Goal: Obtain resource: Download file/media

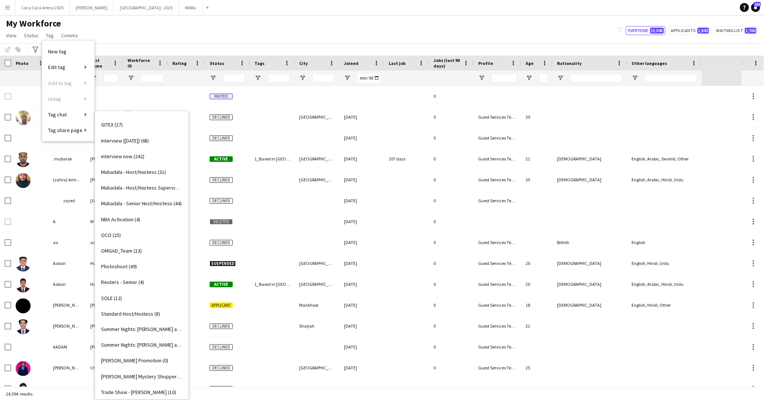
scroll to position [347, 0]
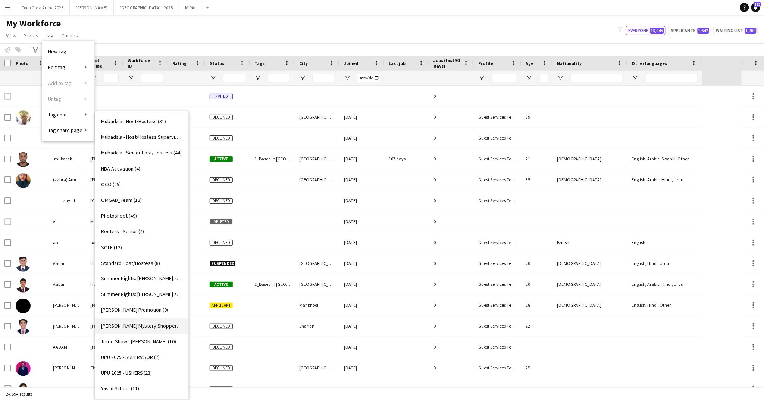
click at [136, 323] on span "[PERSON_NAME] Mystery Shopper (7)" at bounding box center [141, 325] width 81 height 7
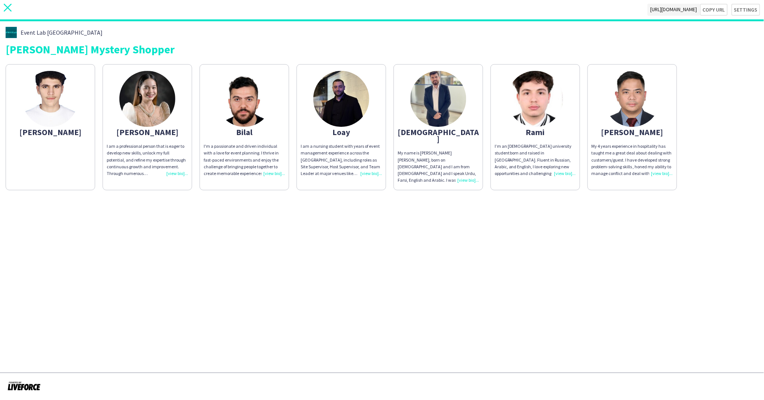
click at [9, 8] on icon "close" at bounding box center [8, 8] width 8 height 8
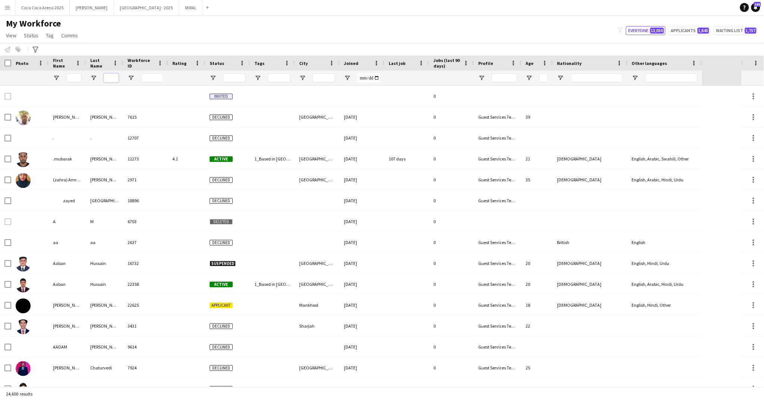
click at [114, 78] on input "Last Name Filter Input" at bounding box center [111, 77] width 15 height 9
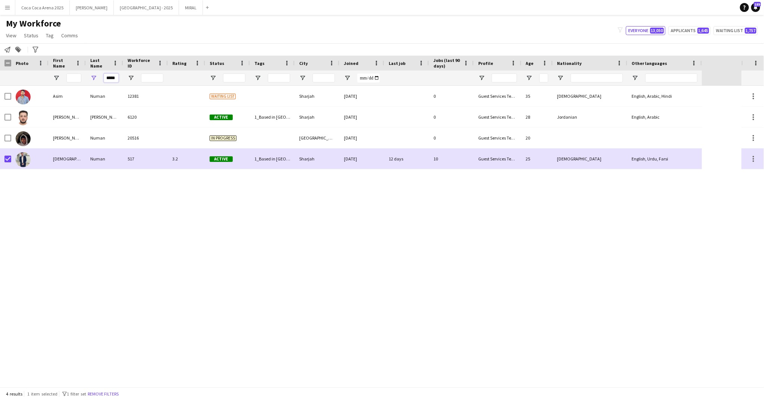
click at [113, 79] on input "*****" at bounding box center [111, 77] width 15 height 9
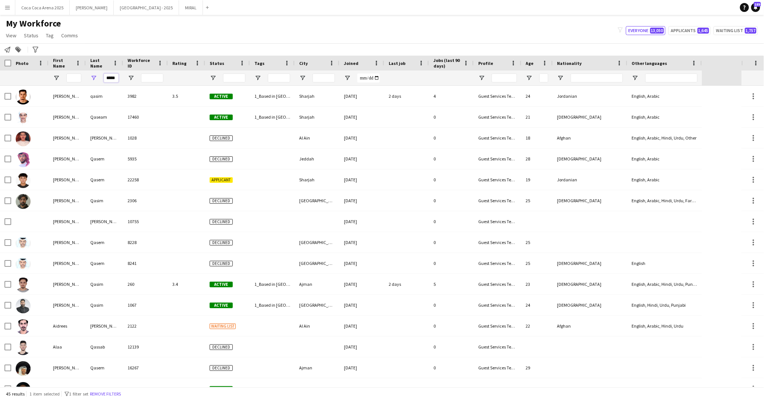
scroll to position [0, 0]
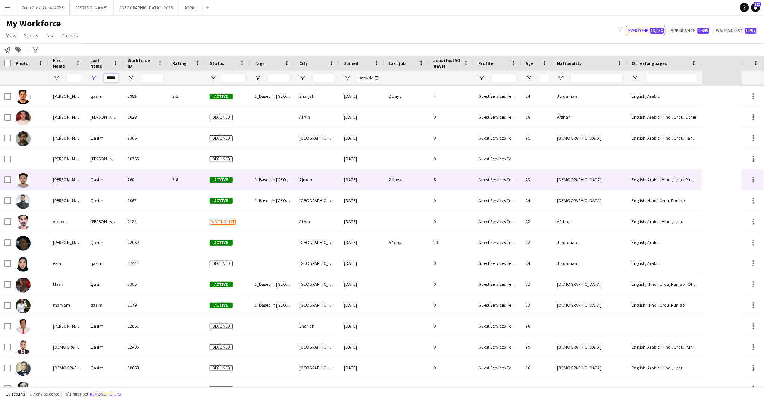
type input "*****"
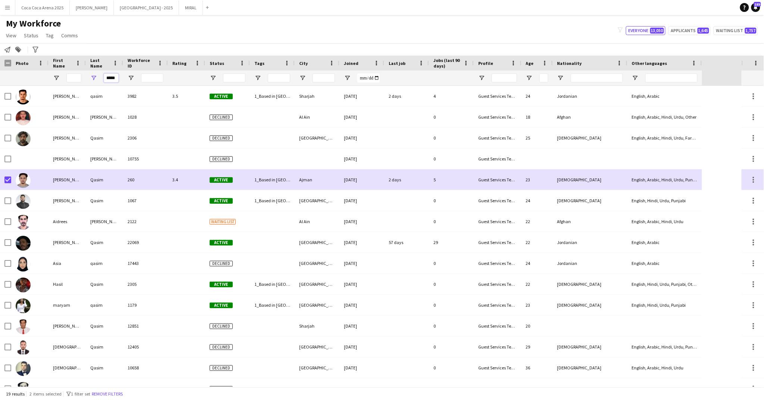
click at [110, 81] on input "*****" at bounding box center [111, 77] width 15 height 9
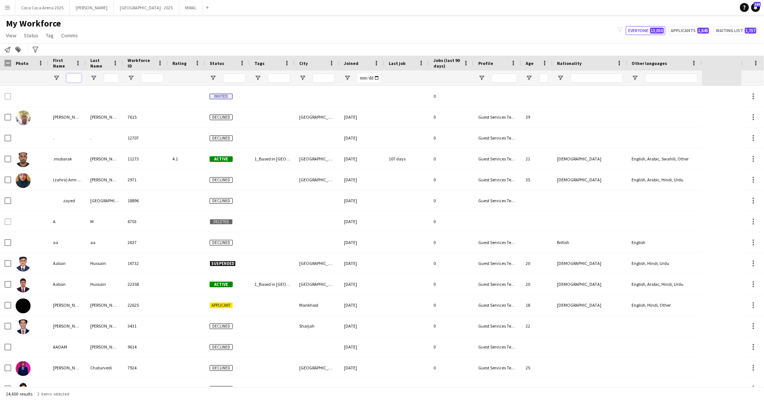
click at [75, 75] on input "First Name Filter Input" at bounding box center [73, 77] width 15 height 9
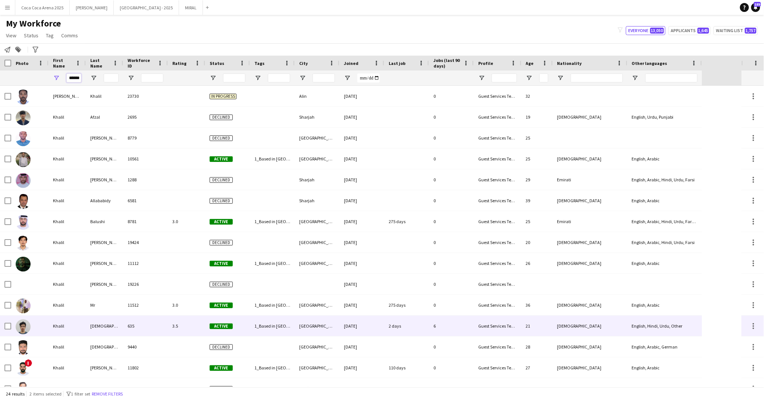
type input "******"
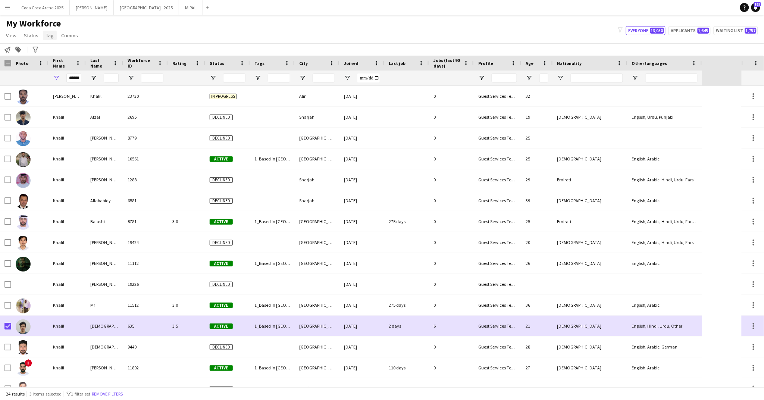
click at [48, 36] on span "Tag" at bounding box center [50, 35] width 8 height 7
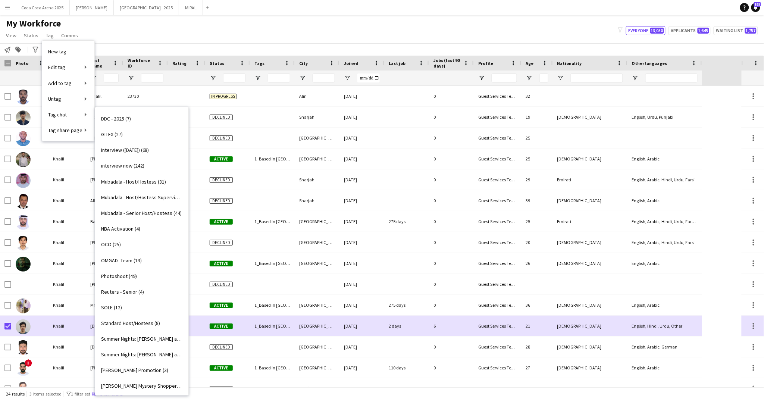
scroll to position [347, 0]
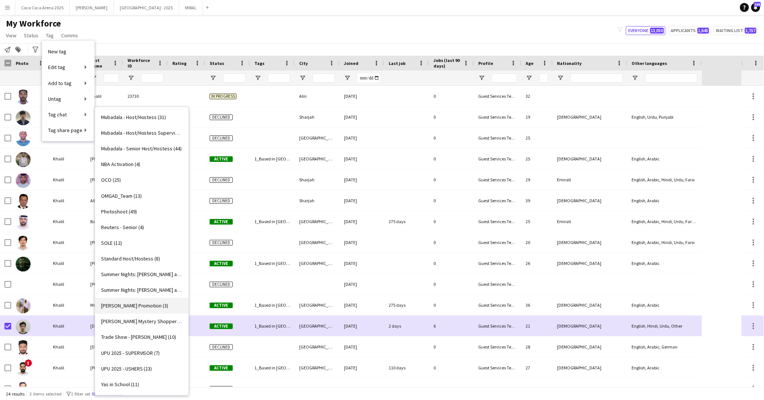
click at [128, 303] on span "[PERSON_NAME] Promotion (3)" at bounding box center [134, 305] width 67 height 7
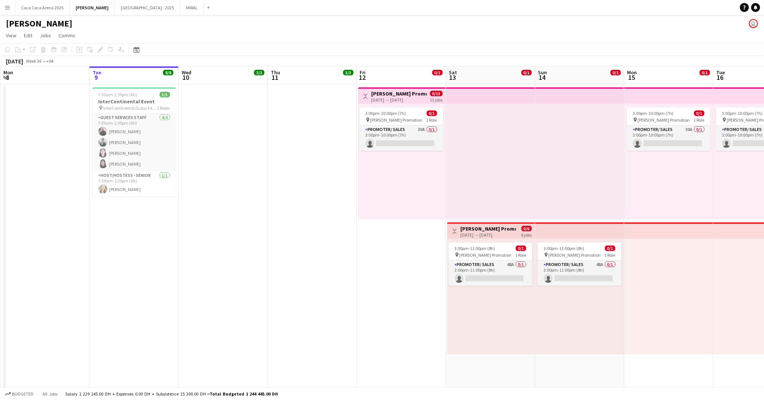
click at [9, 8] on app-icon "Menu" at bounding box center [7, 7] width 6 height 6
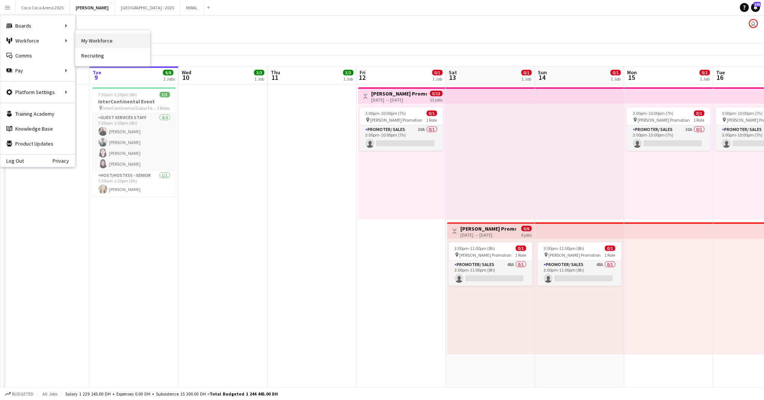
click at [90, 41] on link "My Workforce" at bounding box center [112, 40] width 75 height 15
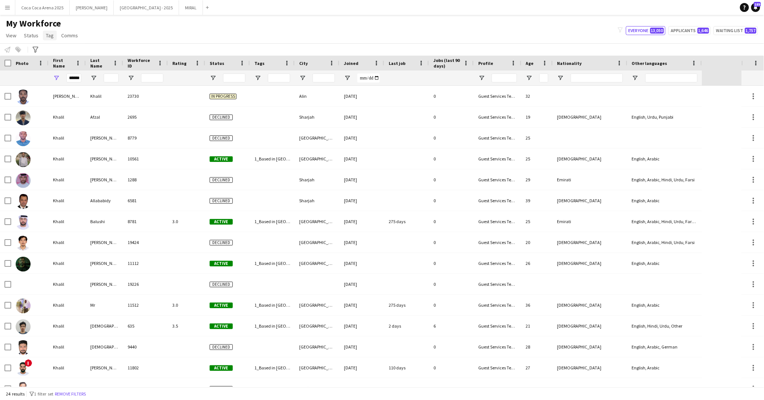
click at [52, 36] on span "Tag" at bounding box center [50, 35] width 8 height 7
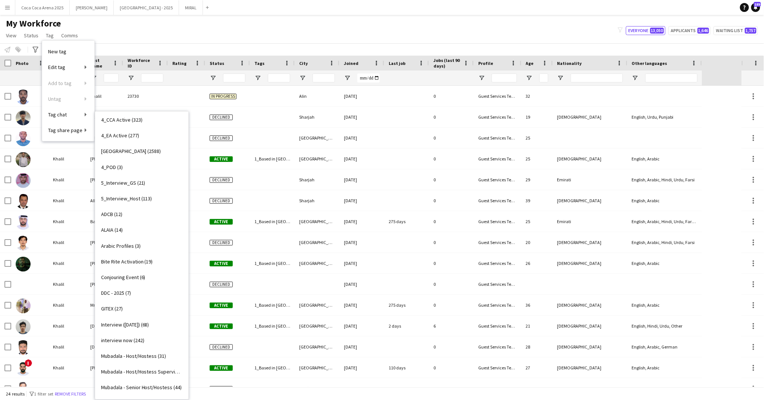
scroll to position [347, 0]
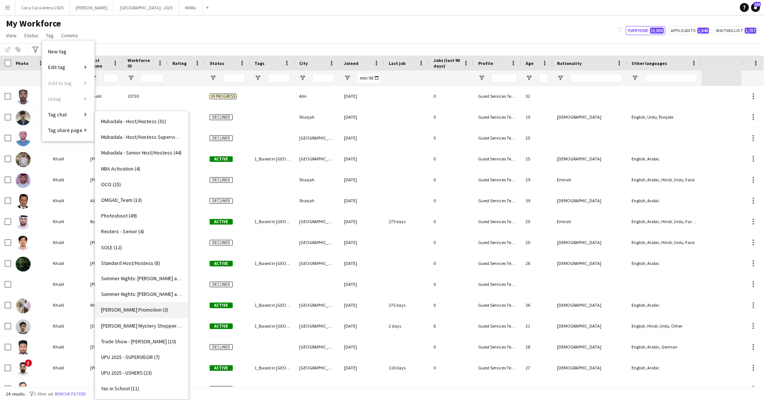
click at [135, 310] on span "[PERSON_NAME] Promotion (3)" at bounding box center [134, 309] width 67 height 7
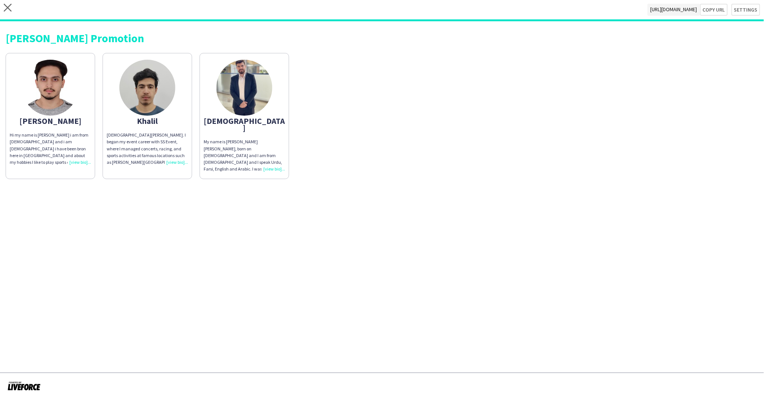
click at [76, 158] on div "Hi my name is ahmed qasim i am from pakistan and i am 22 years old i have been …" at bounding box center [50, 149] width 81 height 34
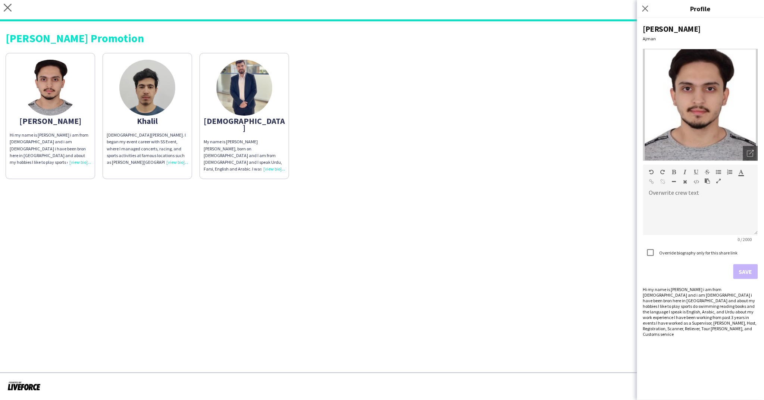
click at [617, 138] on div "Ahmed Hi my name is ahmed qasim i am from pakistan and i am 22 years old i have…" at bounding box center [382, 114] width 752 height 130
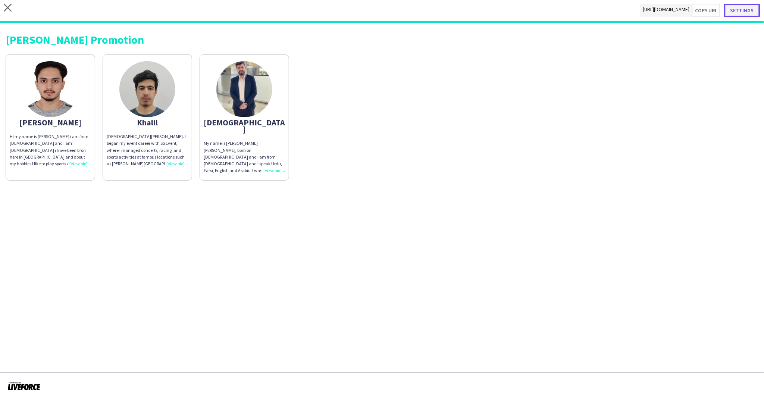
click at [740, 9] on button "Settings" at bounding box center [742, 10] width 36 height 13
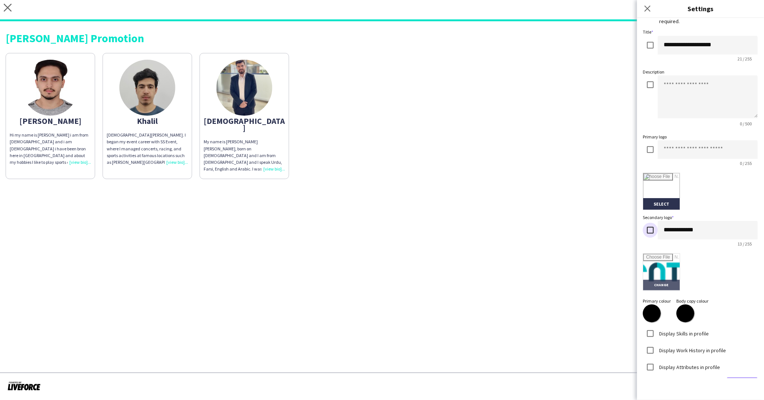
scroll to position [48, 0]
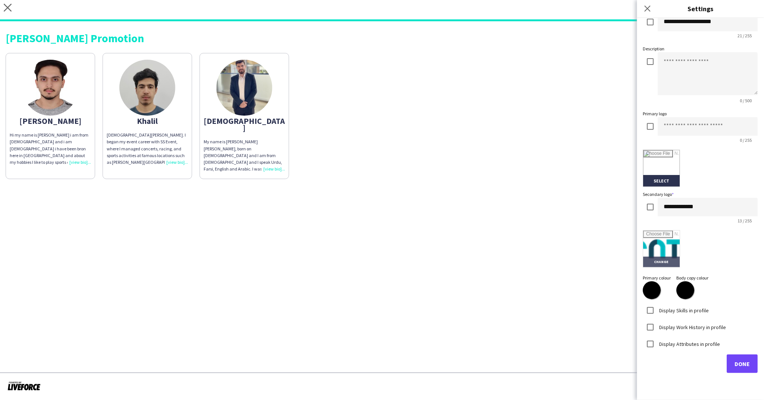
click at [664, 250] on input "file" at bounding box center [661, 248] width 37 height 37
type input "**********"
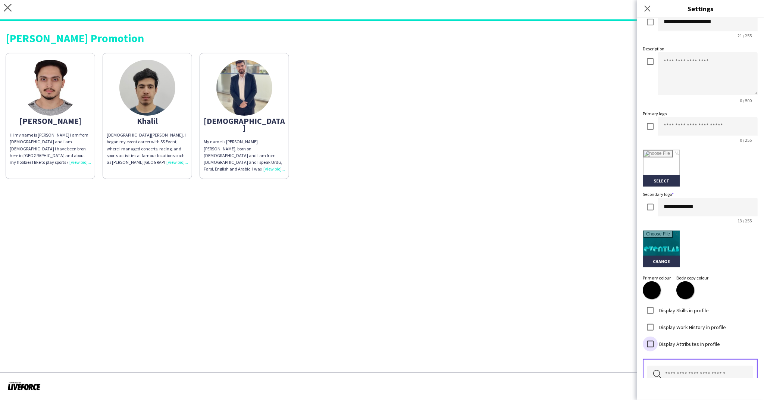
scroll to position [110, 0]
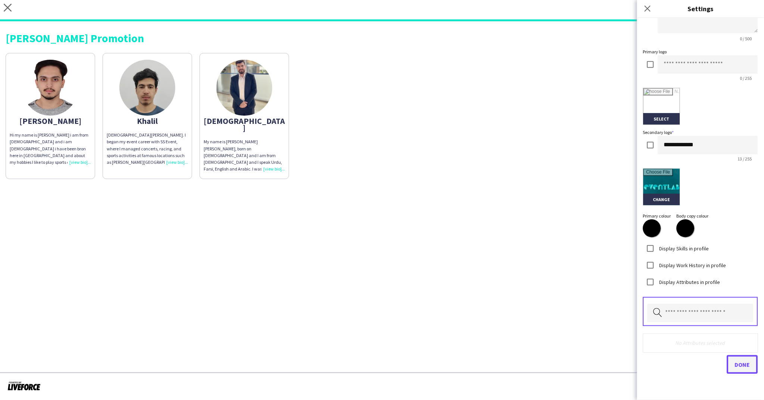
click at [744, 362] on span "Done" at bounding box center [741, 364] width 15 height 7
click at [273, 162] on div "My name is Muhammad Numan wasim khan, born on 29 March 2000 and I am from Pakis…" at bounding box center [244, 155] width 81 height 34
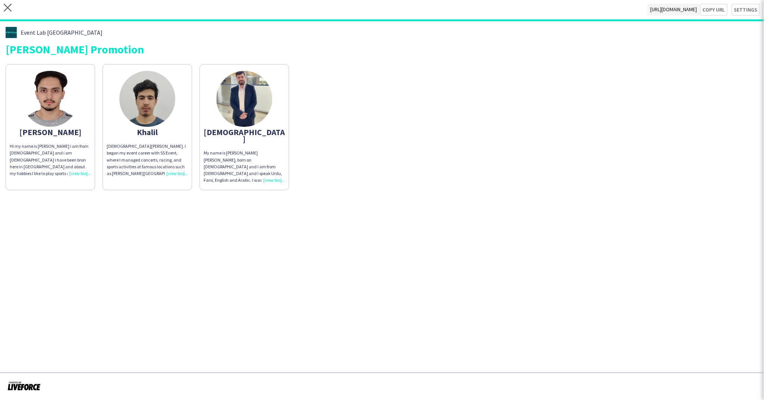
click at [273, 162] on div "My name is Muhammad Numan wasim khan, born on 29 March 2000 and I am from Pakis…" at bounding box center [244, 167] width 81 height 34
click at [271, 173] on div "My name is Muhammad Numan wasim khan, born on 29 March 2000 and I am from Pakis…" at bounding box center [244, 167] width 81 height 34
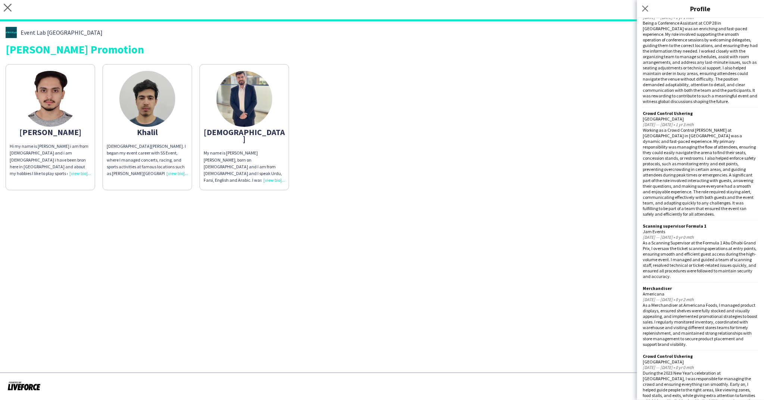
scroll to position [1121, 0]
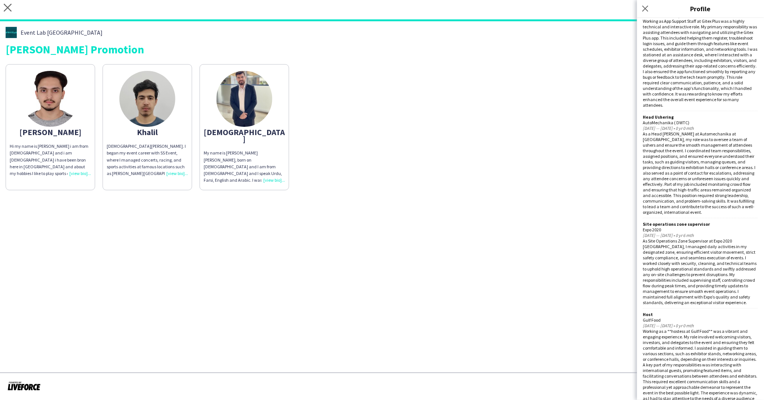
click at [171, 171] on div "Muhammad Khalil. I began my event career with SS Event, where I managed concert…" at bounding box center [147, 160] width 81 height 34
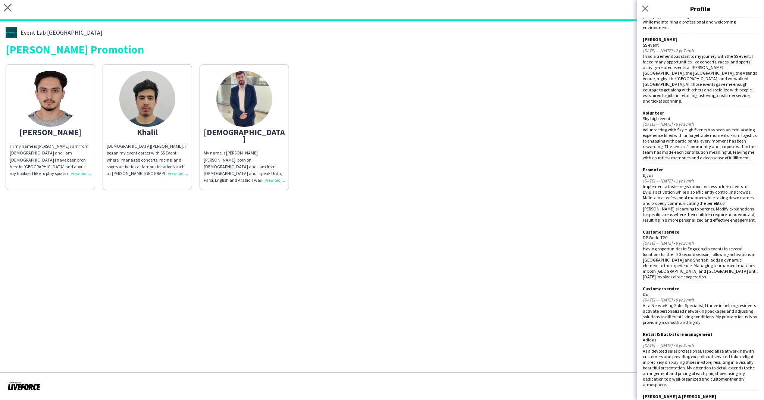
scroll to position [646, 0]
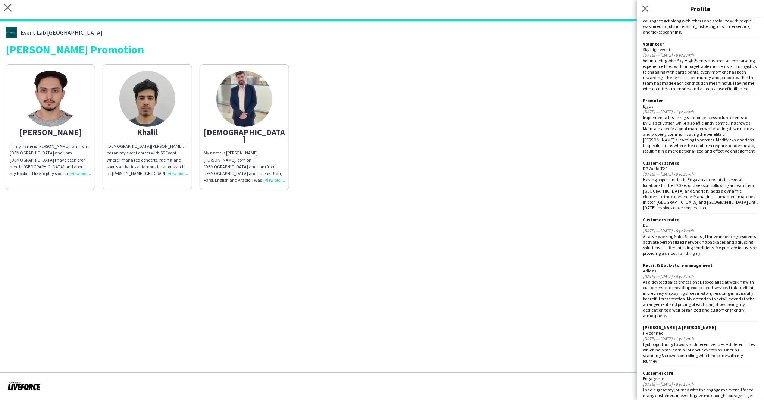
click at [84, 172] on div "Hi my name is ahmed qasim i am from pakistan and i am 22 years old i have been …" at bounding box center [50, 160] width 81 height 34
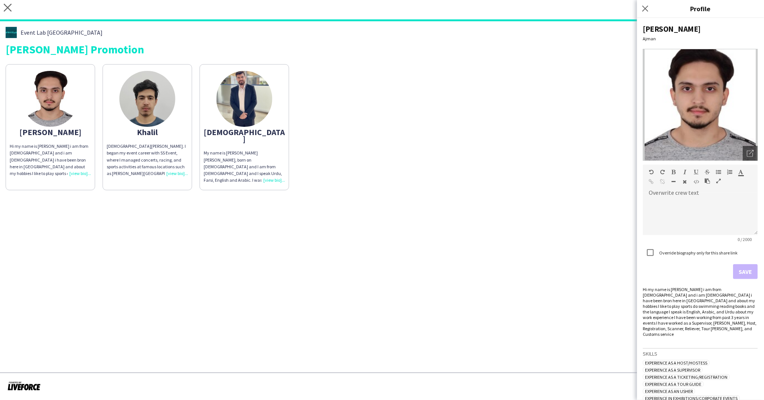
scroll to position [229, 0]
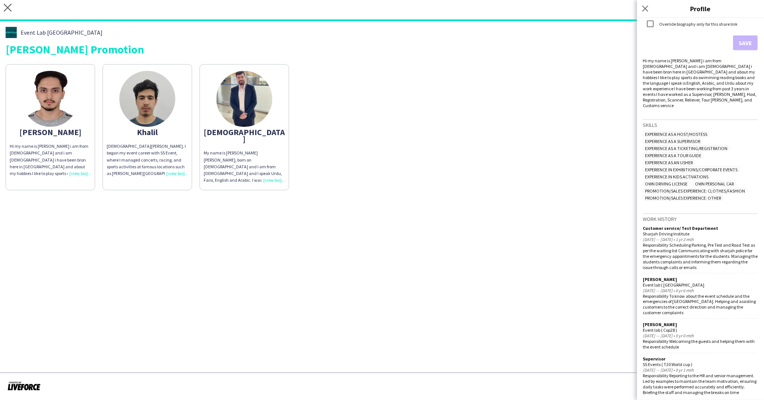
click at [537, 286] on app-share-pages "close https://admin.liveforce.co/v2/s/40be7519-bb45-4519-b41f-2dc2575363ab Copy…" at bounding box center [382, 200] width 764 height 400
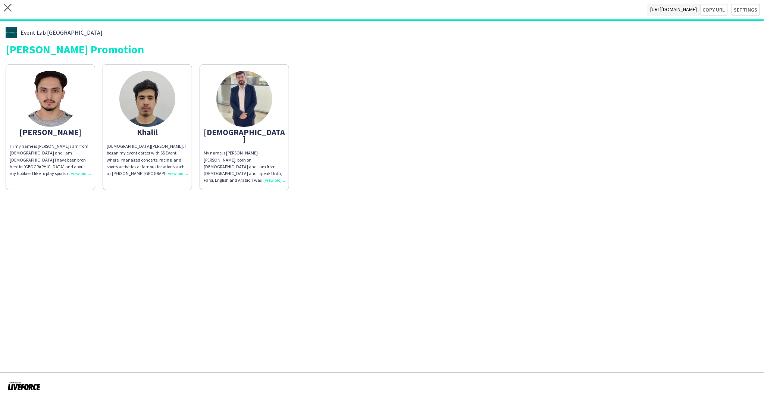
click at [79, 172] on div "Hi my name is ahmed qasim i am from pakistan and i am 22 years old i have been …" at bounding box center [50, 160] width 81 height 34
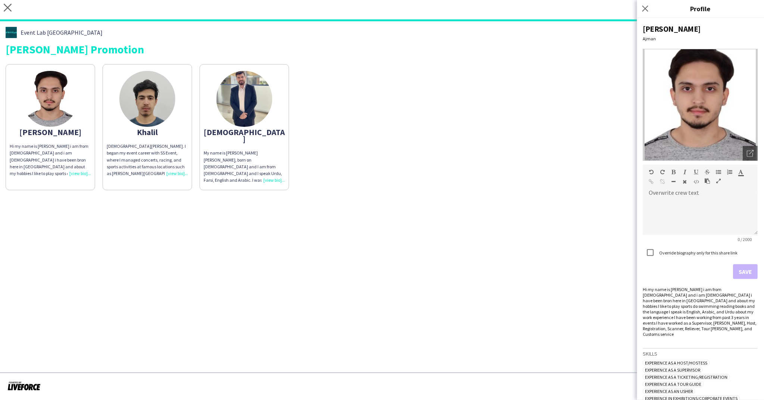
click at [175, 173] on div "Muhammad Khalil. I began my event career with SS Event, where I managed concert…" at bounding box center [147, 160] width 81 height 34
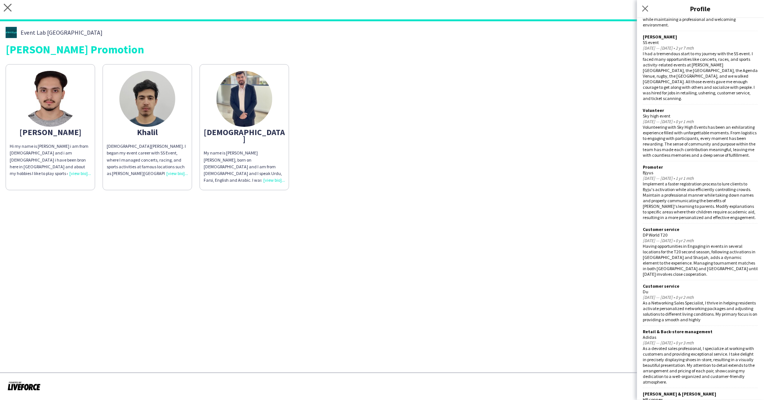
scroll to position [646, 0]
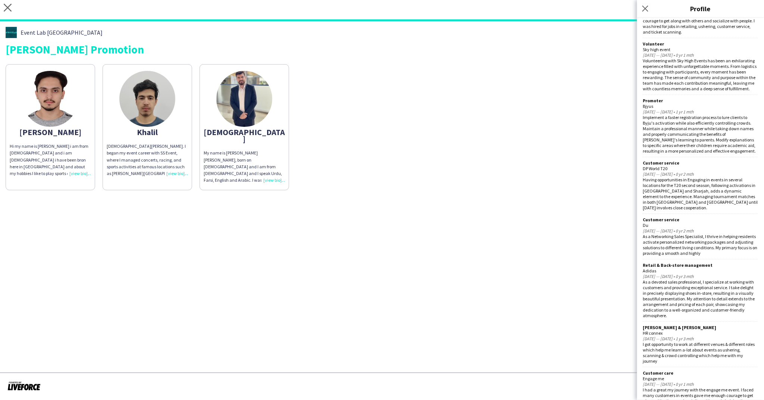
click at [594, 259] on app-share-pages "close https://admin.liveforce.co/v2/s/40be7519-bb45-4519-b41f-2dc2575363ab Copy…" at bounding box center [382, 200] width 764 height 400
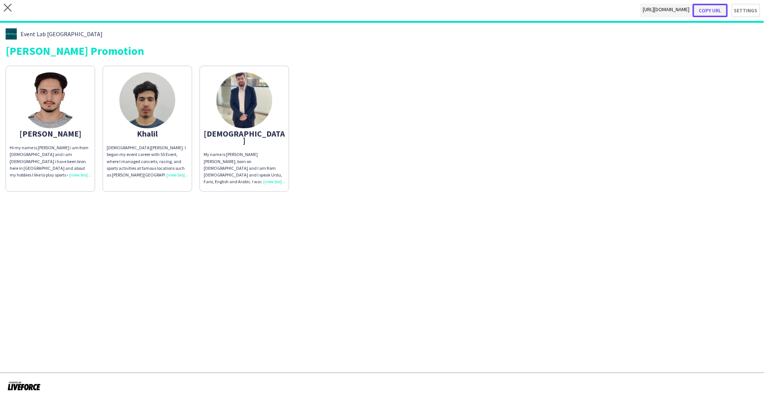
click at [721, 12] on button "Copy url" at bounding box center [709, 10] width 35 height 13
click at [717, 10] on button "Copy url" at bounding box center [709, 10] width 35 height 13
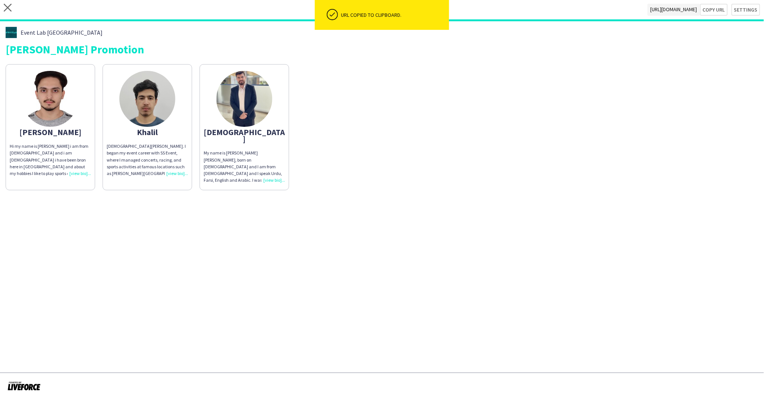
click at [271, 176] on div "My name is Muhammad Numan wasim khan, born on 29 March 2000 and I am from Pakis…" at bounding box center [244, 167] width 81 height 34
click at [273, 172] on div "My name is Muhammad Numan wasim khan, born on 29 March 2000 and I am from Pakis…" at bounding box center [244, 167] width 81 height 34
click at [274, 173] on div "My name is Muhammad Numan wasim khan, born on 29 March 2000 and I am from Pakis…" at bounding box center [244, 167] width 81 height 34
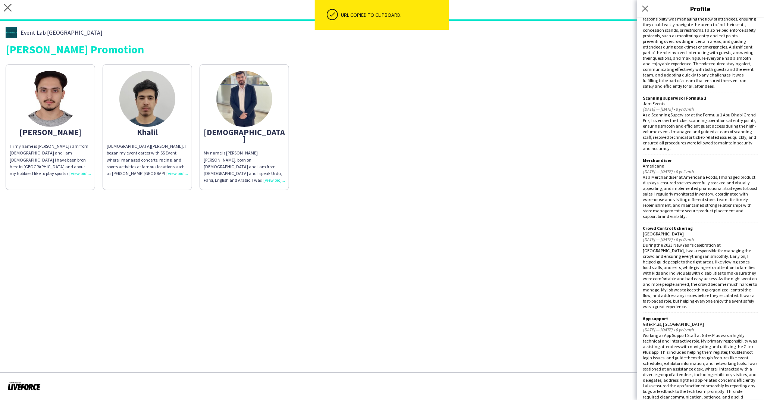
scroll to position [1121, 0]
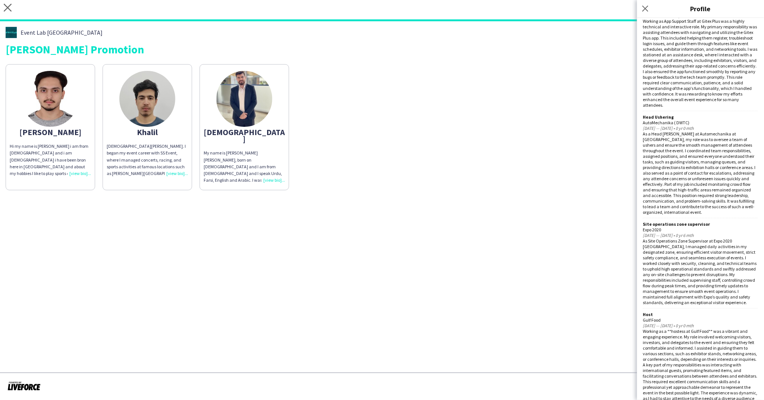
click at [172, 171] on div "Muhammad Khalil. I began my event career with SS Event, where I managed concert…" at bounding box center [147, 160] width 81 height 34
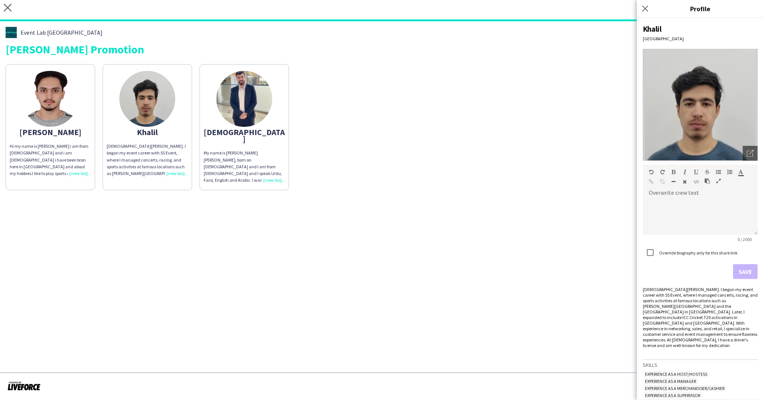
scroll to position [646, 0]
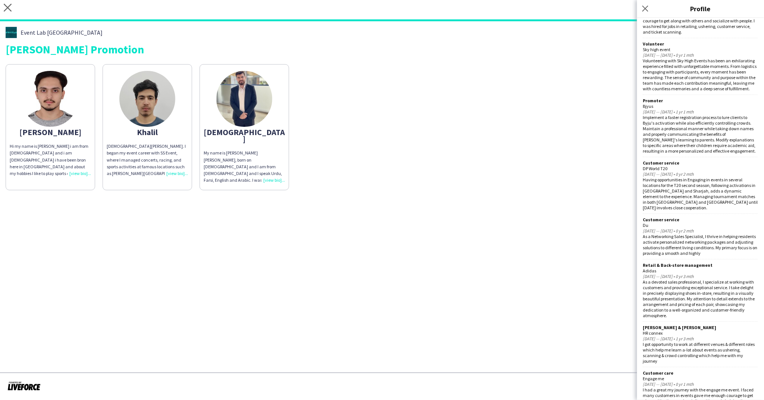
click at [74, 174] on div "Hi my name is ahmed qasim i am from pakistan and i am 22 years old i have been …" at bounding box center [50, 160] width 81 height 34
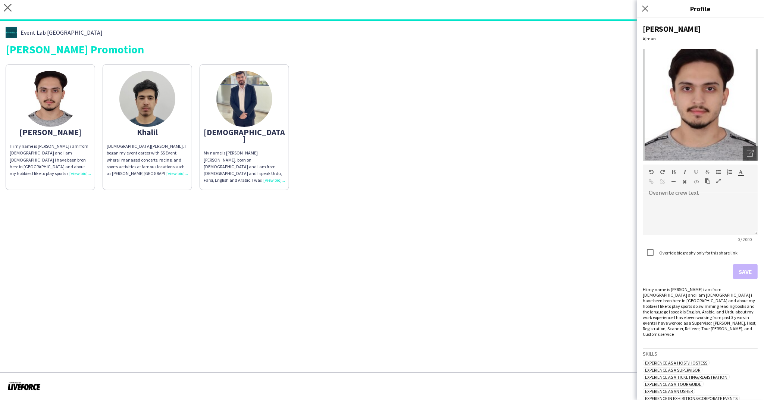
scroll to position [229, 0]
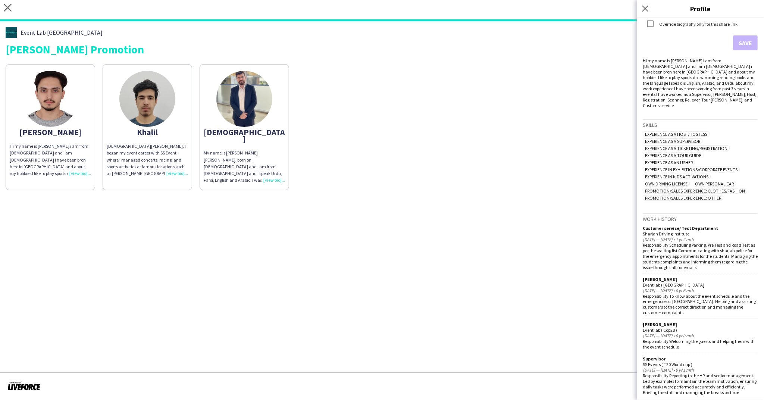
click at [608, 44] on div "TAMARA Mall Promotion" at bounding box center [382, 49] width 752 height 11
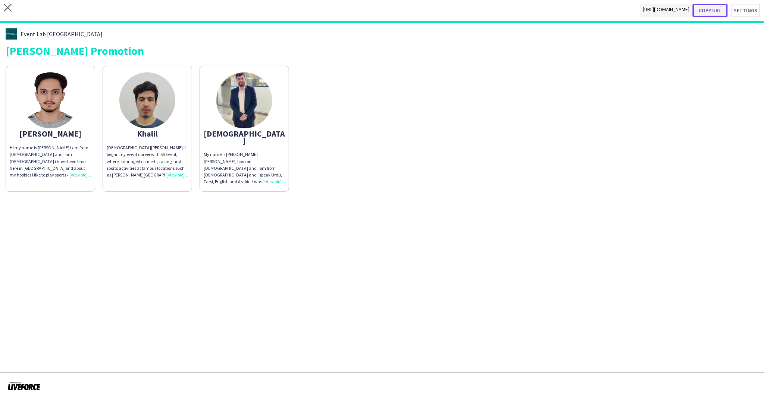
click at [714, 6] on button "Copy url" at bounding box center [709, 10] width 35 height 13
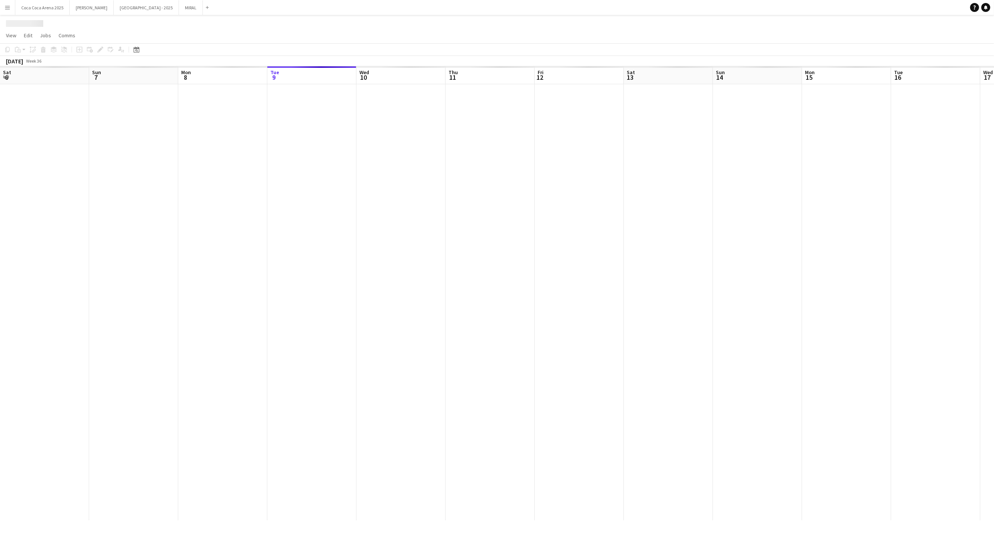
scroll to position [0, 178]
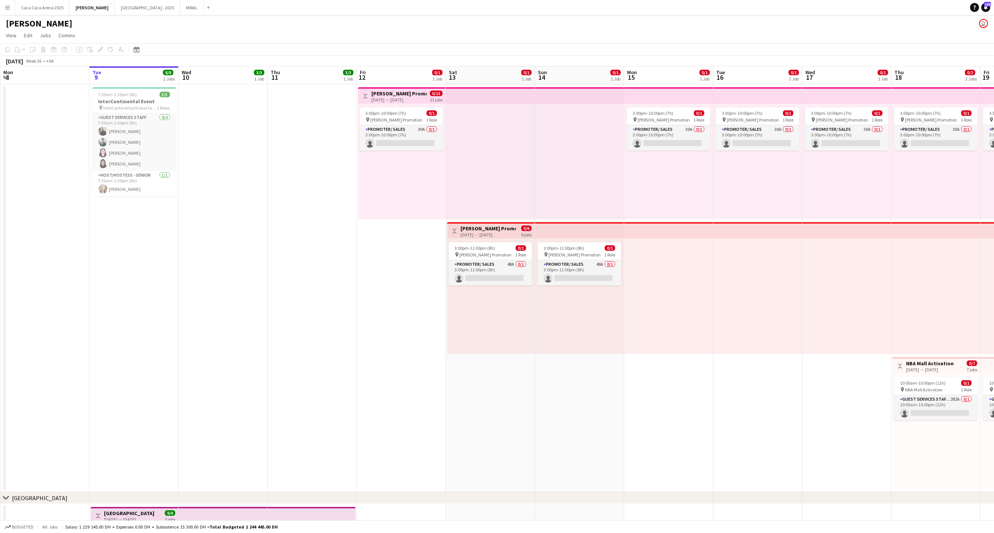
click at [13, 4] on button "Menu" at bounding box center [7, 7] width 15 height 15
click at [91, 43] on link "My Workforce" at bounding box center [112, 40] width 75 height 15
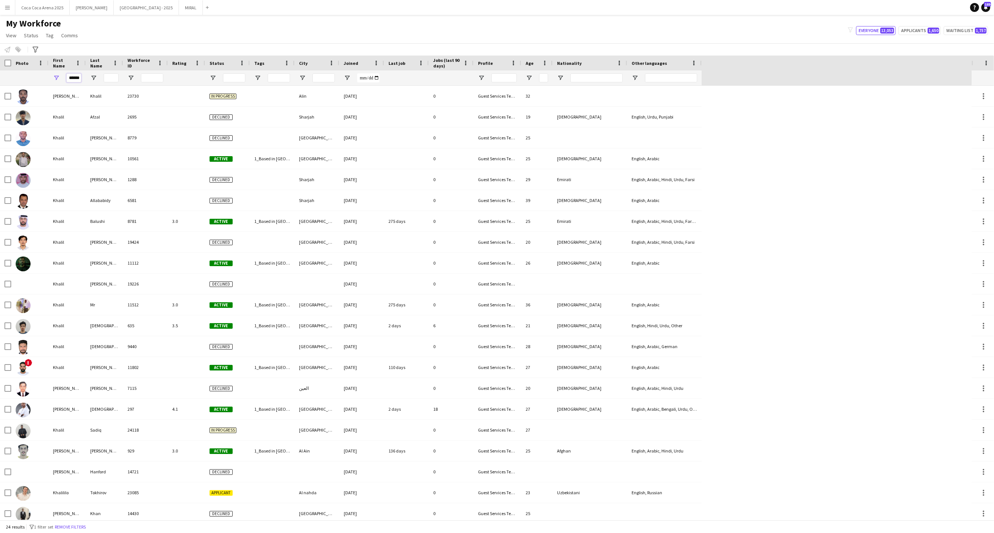
click at [78, 74] on input "******" at bounding box center [73, 77] width 15 height 9
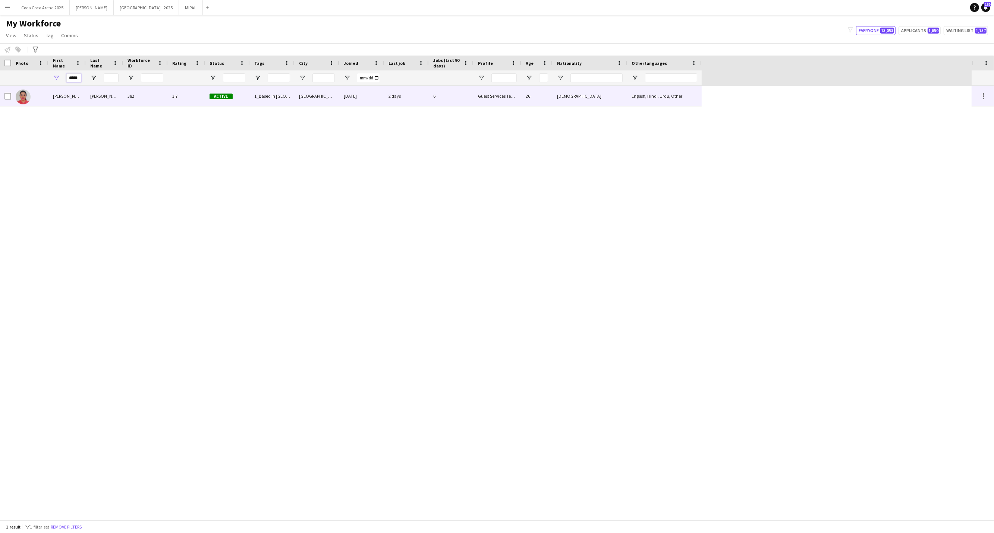
type input "*****"
click at [56, 97] on div "[PERSON_NAME]" at bounding box center [66, 96] width 37 height 21
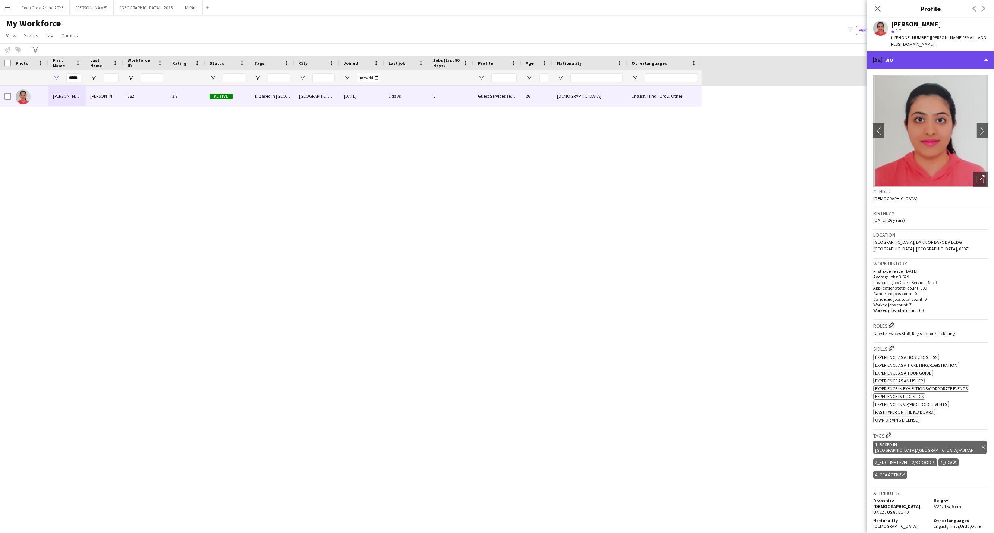
click at [896, 56] on div "profile Bio" at bounding box center [930, 60] width 127 height 18
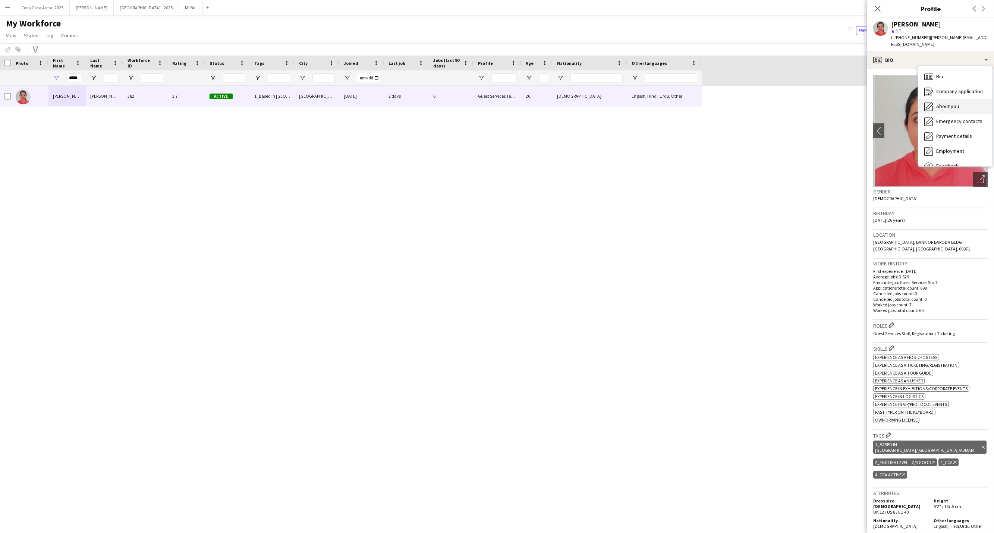
click at [943, 103] on span "About you" at bounding box center [947, 106] width 23 height 7
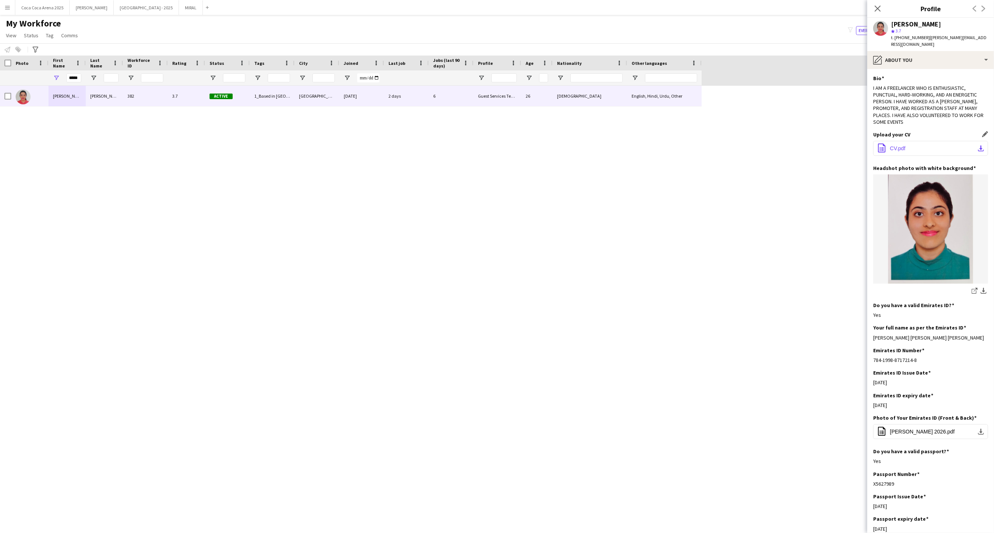
click at [899, 145] on span "CV.pdf" at bounding box center [898, 148] width 16 height 6
click at [73, 74] on input "*****" at bounding box center [73, 77] width 15 height 9
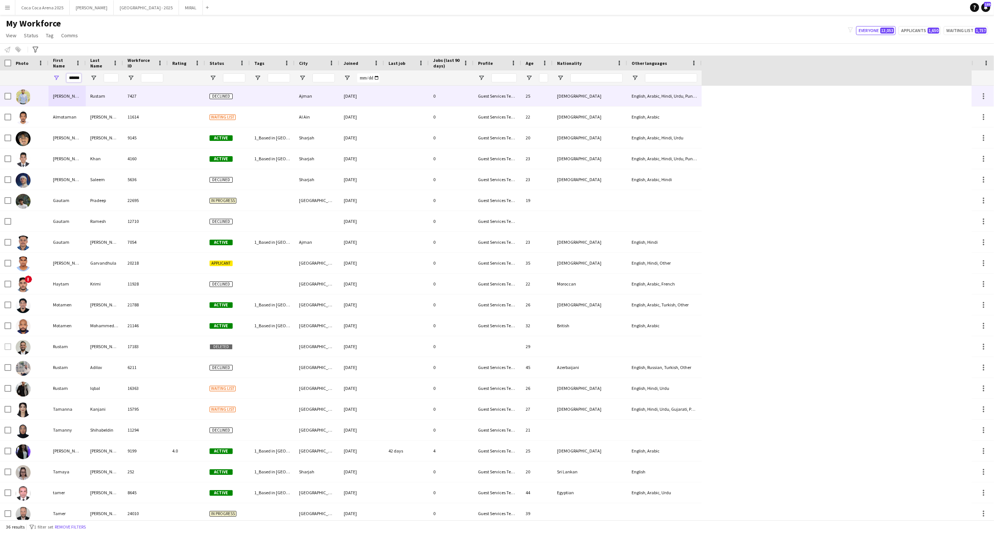
scroll to position [0, 6]
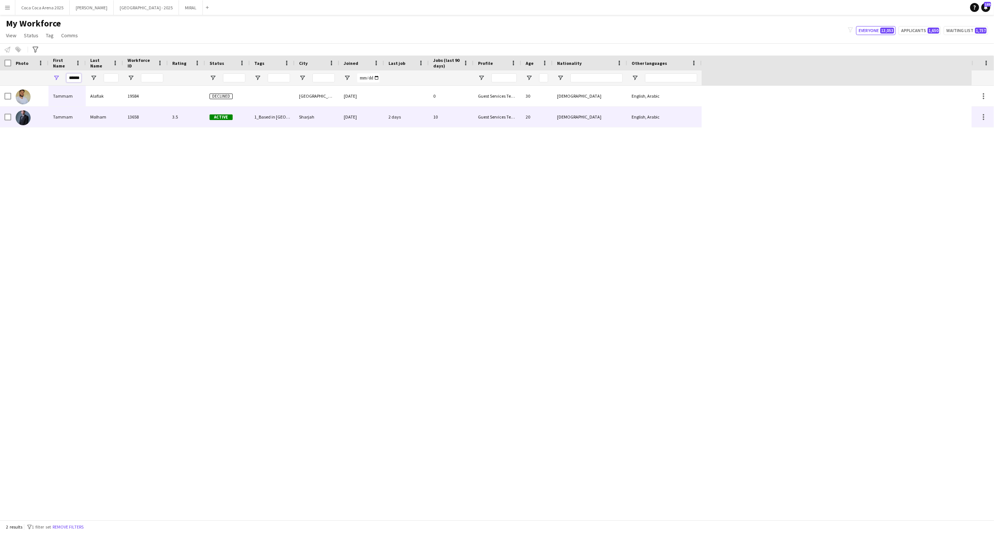
type input "******"
click at [69, 118] on div "Tammam" at bounding box center [66, 117] width 37 height 21
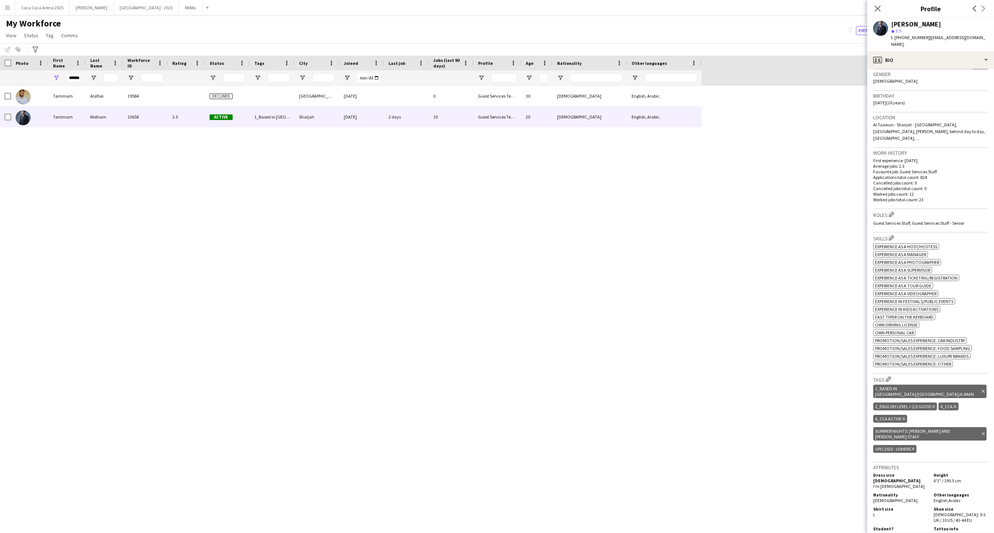
scroll to position [120, 0]
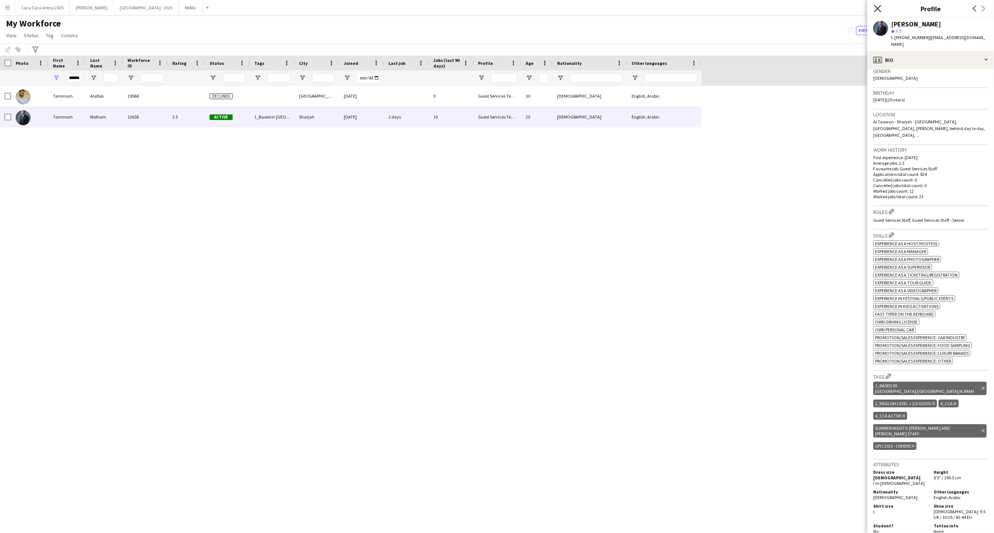
click at [876, 7] on icon at bounding box center [877, 8] width 7 height 7
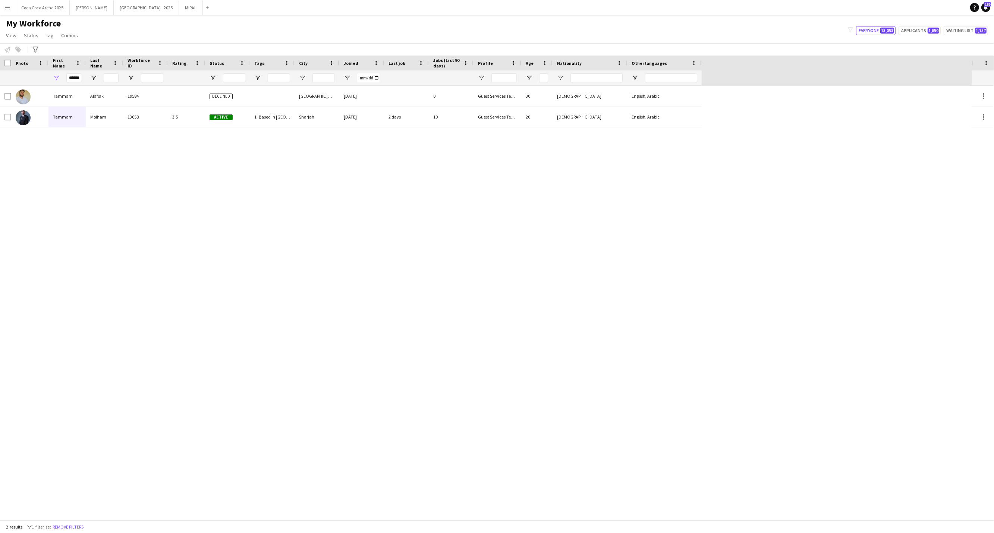
click at [772, 296] on div "Tammam Alaflak 19584 Declined [GEOGRAPHIC_DATA] [DATE] 0 Guest Services Team 30…" at bounding box center [486, 303] width 972 height 434
